Goal: Check status: Check status

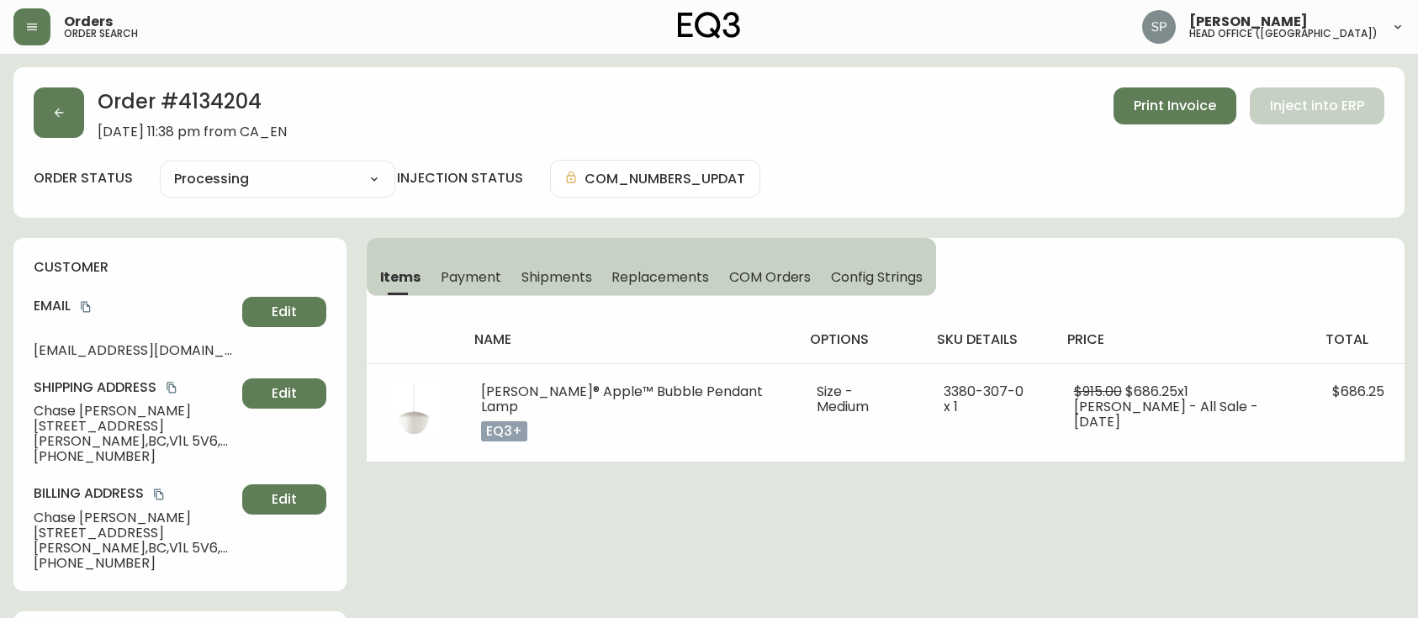
select select "PROCESSING"
click at [64, 110] on icon "button" at bounding box center [58, 112] width 13 height 13
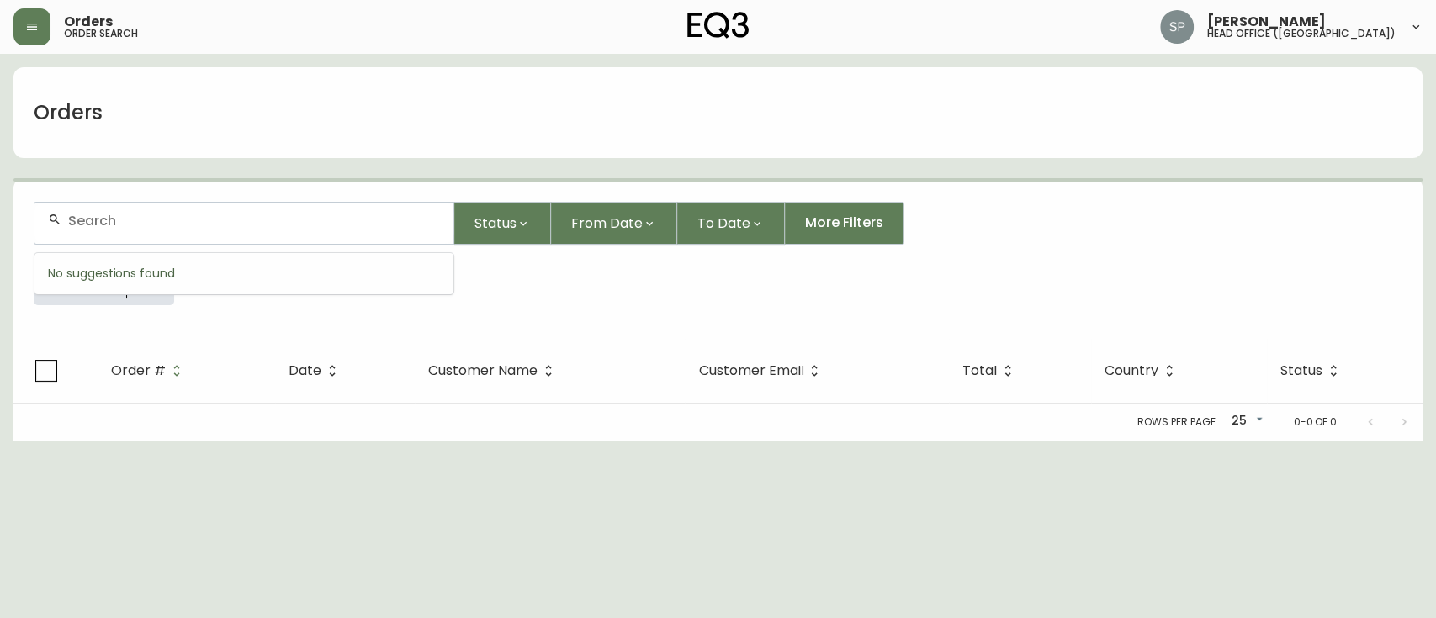
click at [161, 221] on input "text" at bounding box center [254, 221] width 372 height 16
paste input "4134339"
type input "4134339"
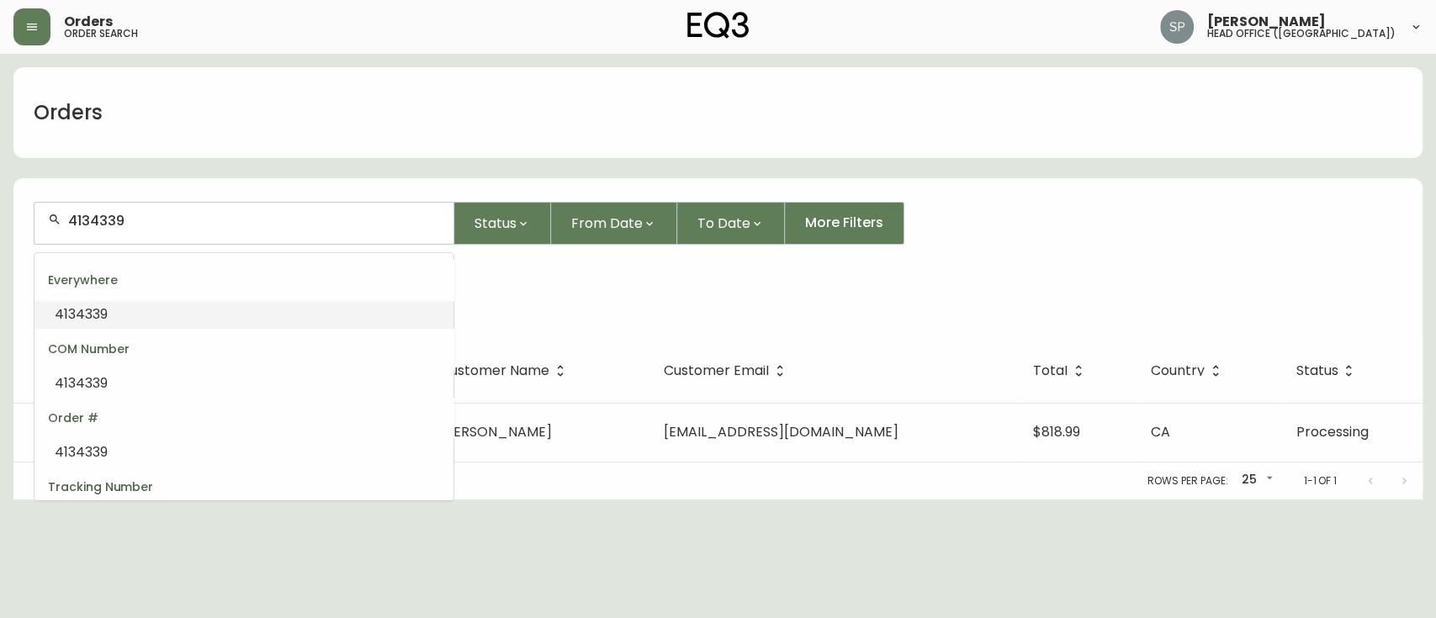
click at [165, 313] on li "4134339" at bounding box center [243, 314] width 419 height 29
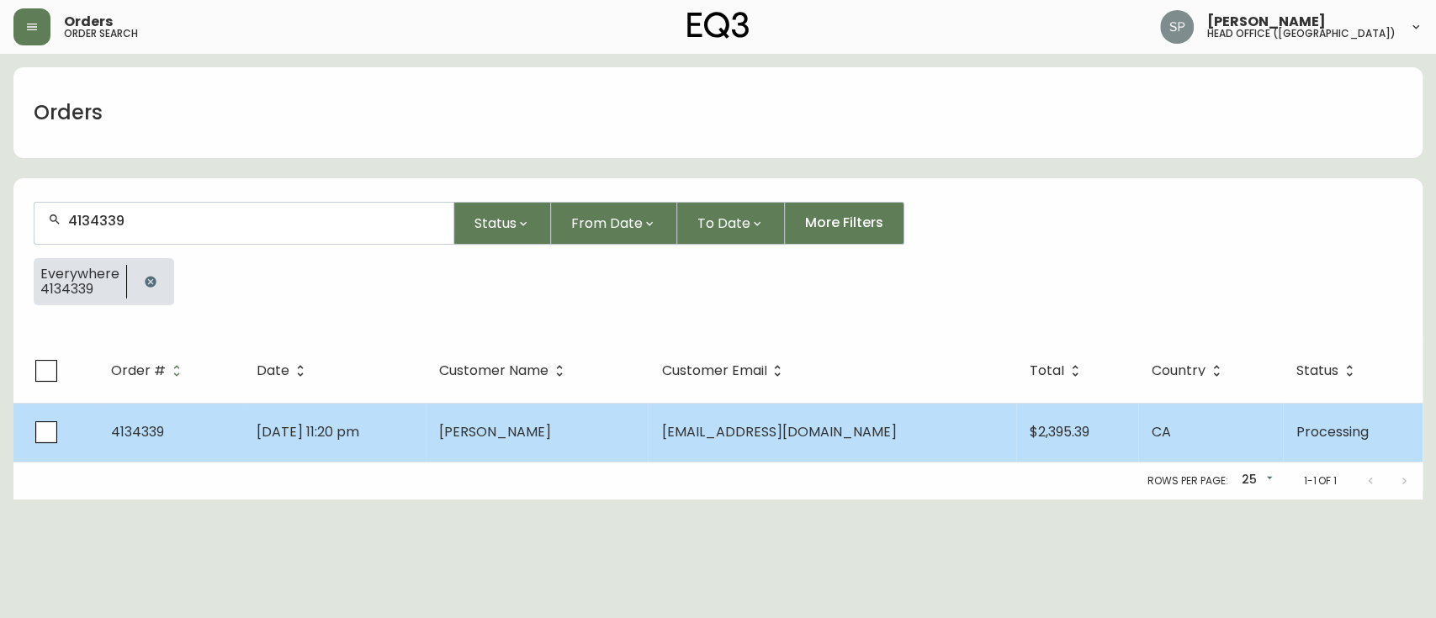
click at [549, 440] on span "[PERSON_NAME]" at bounding box center [495, 431] width 112 height 19
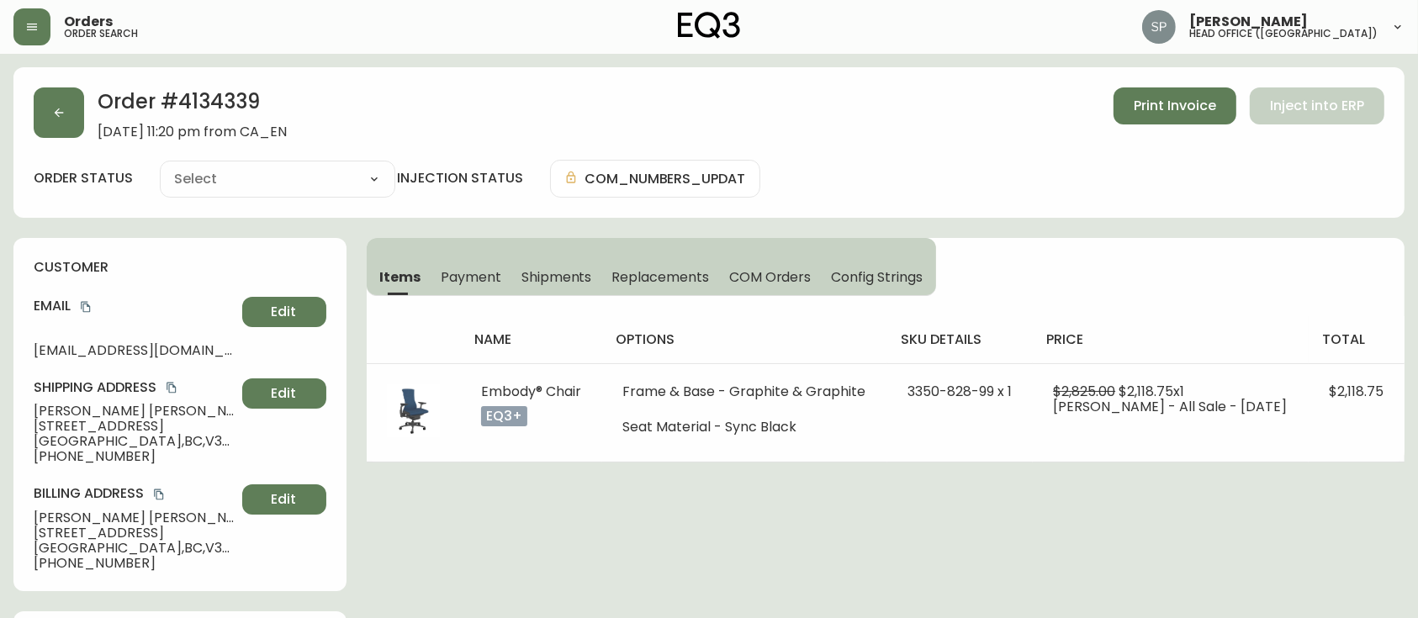
type input "Processing"
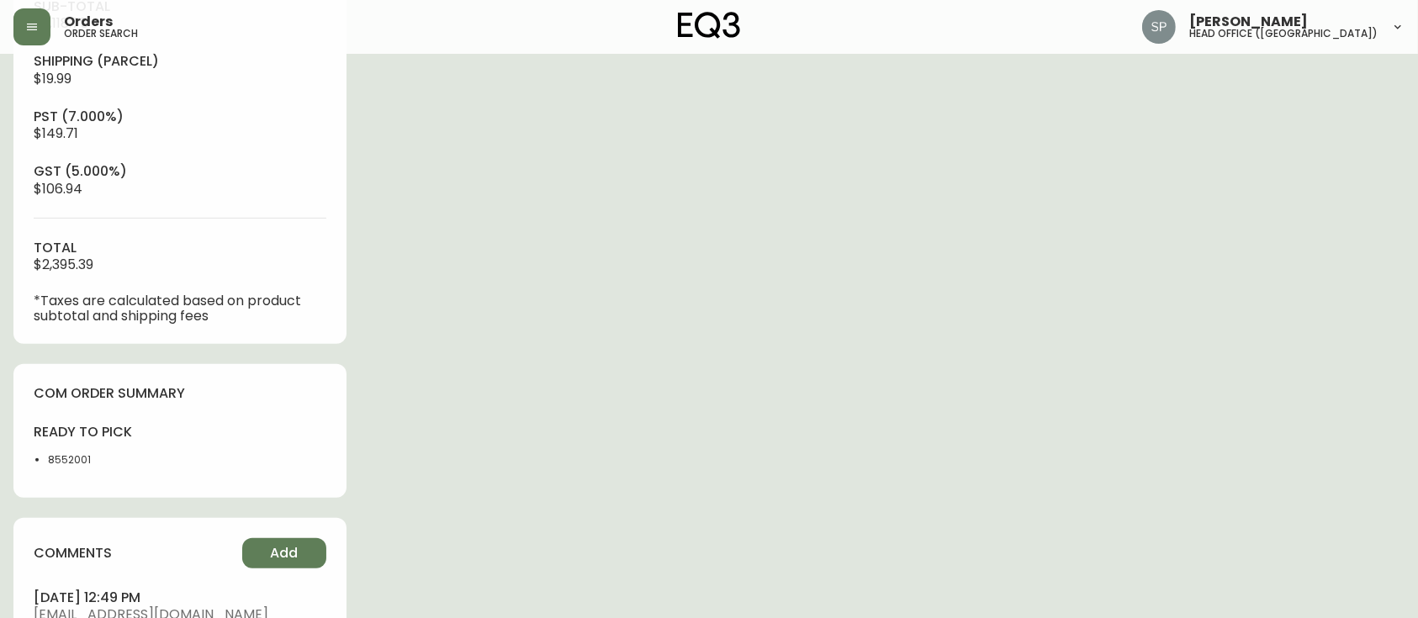
select select "PROCESSING"
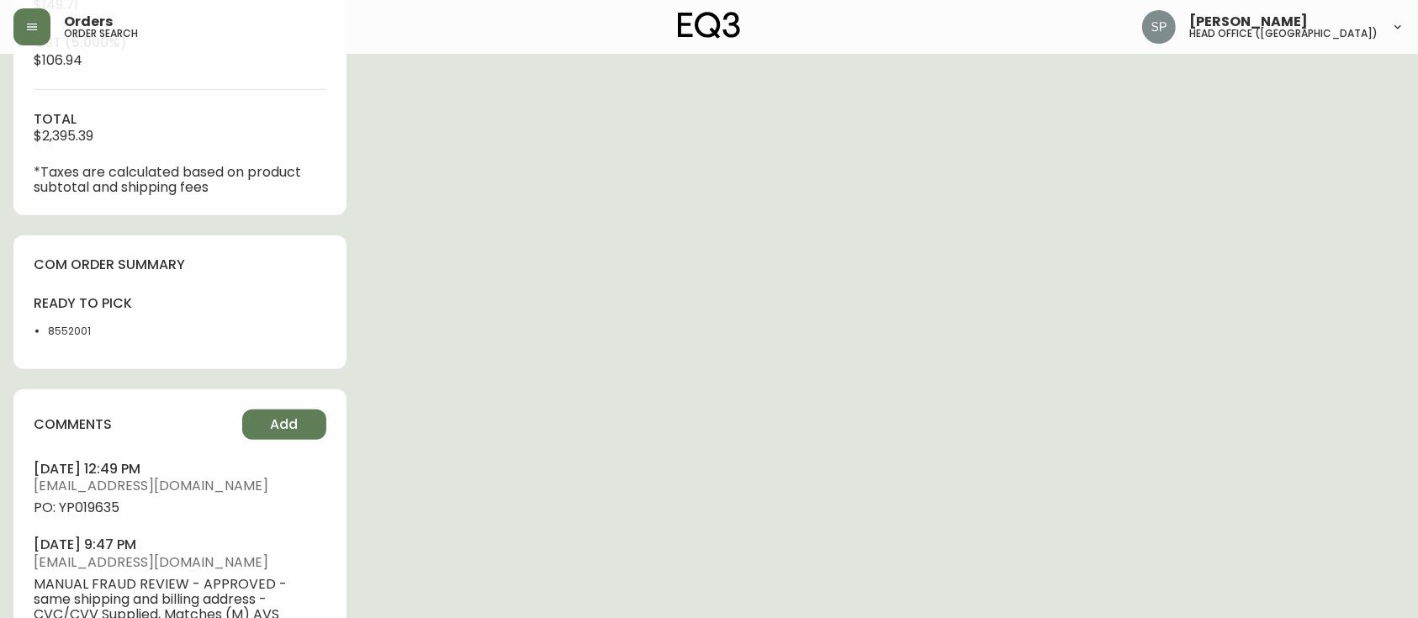
scroll to position [897, 0]
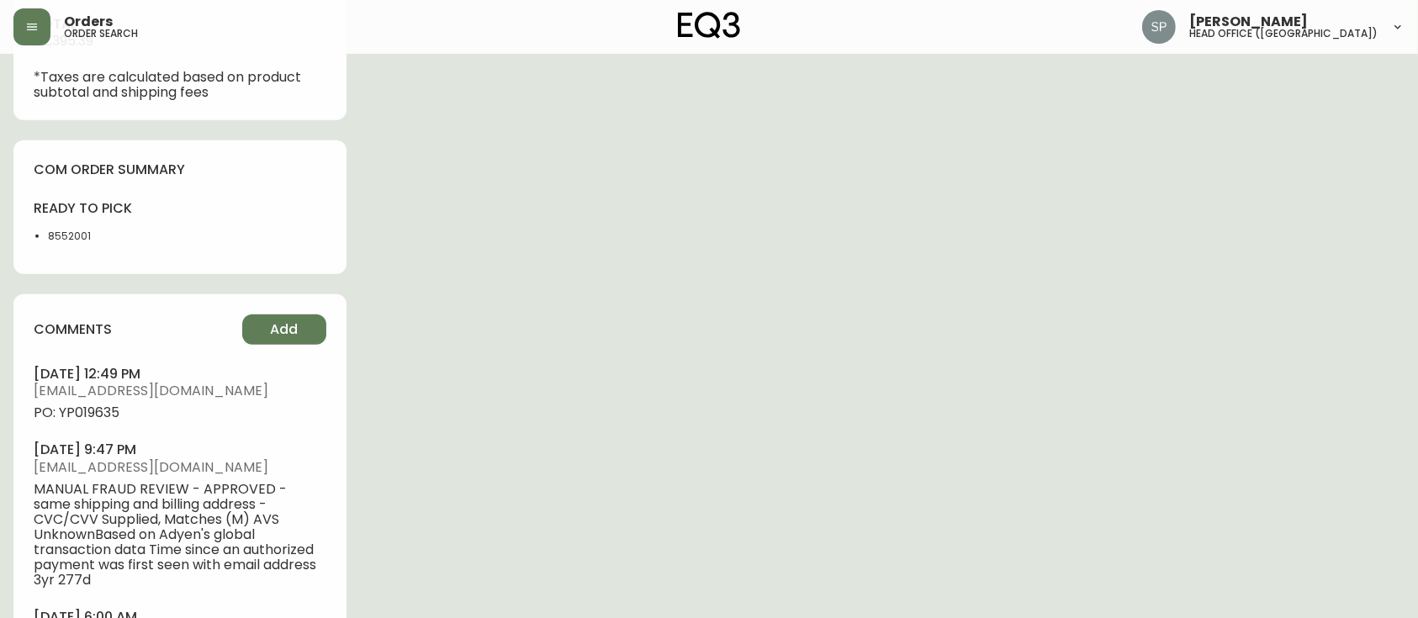
click at [97, 414] on span "PO: YP019635" at bounding box center [180, 412] width 293 height 15
copy span "YP019635"
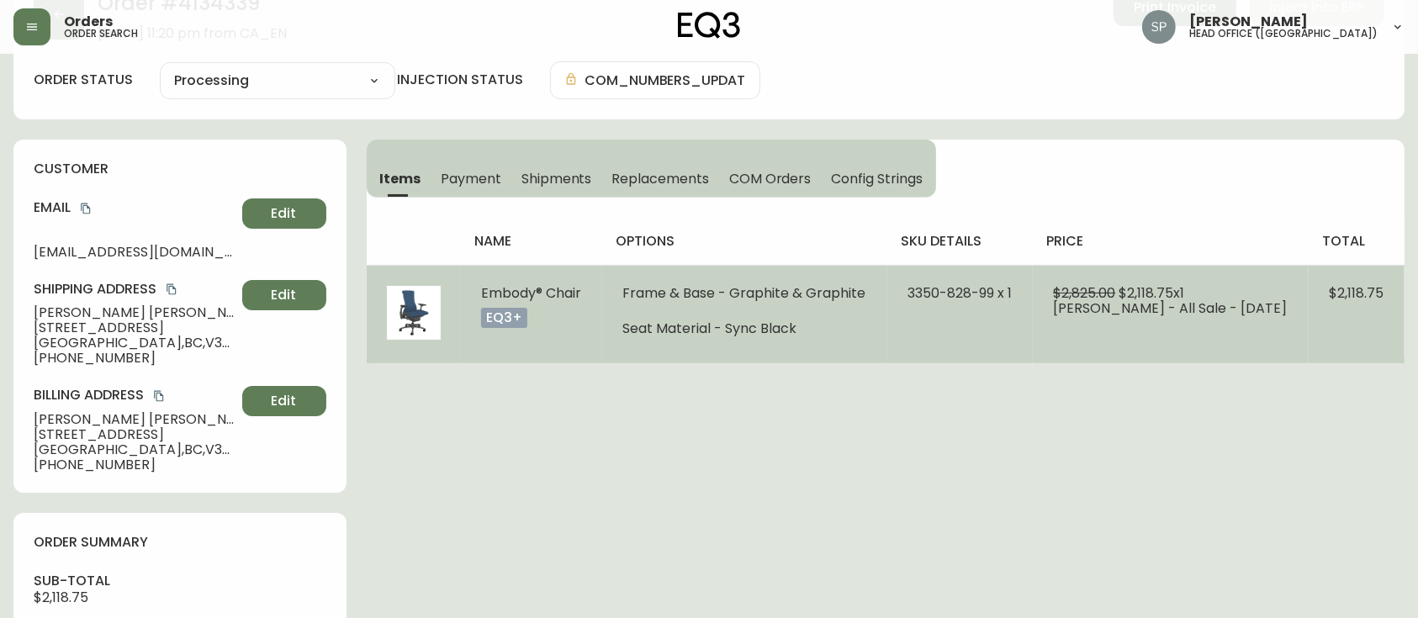
scroll to position [0, 0]
